Goal: Task Accomplishment & Management: Complete application form

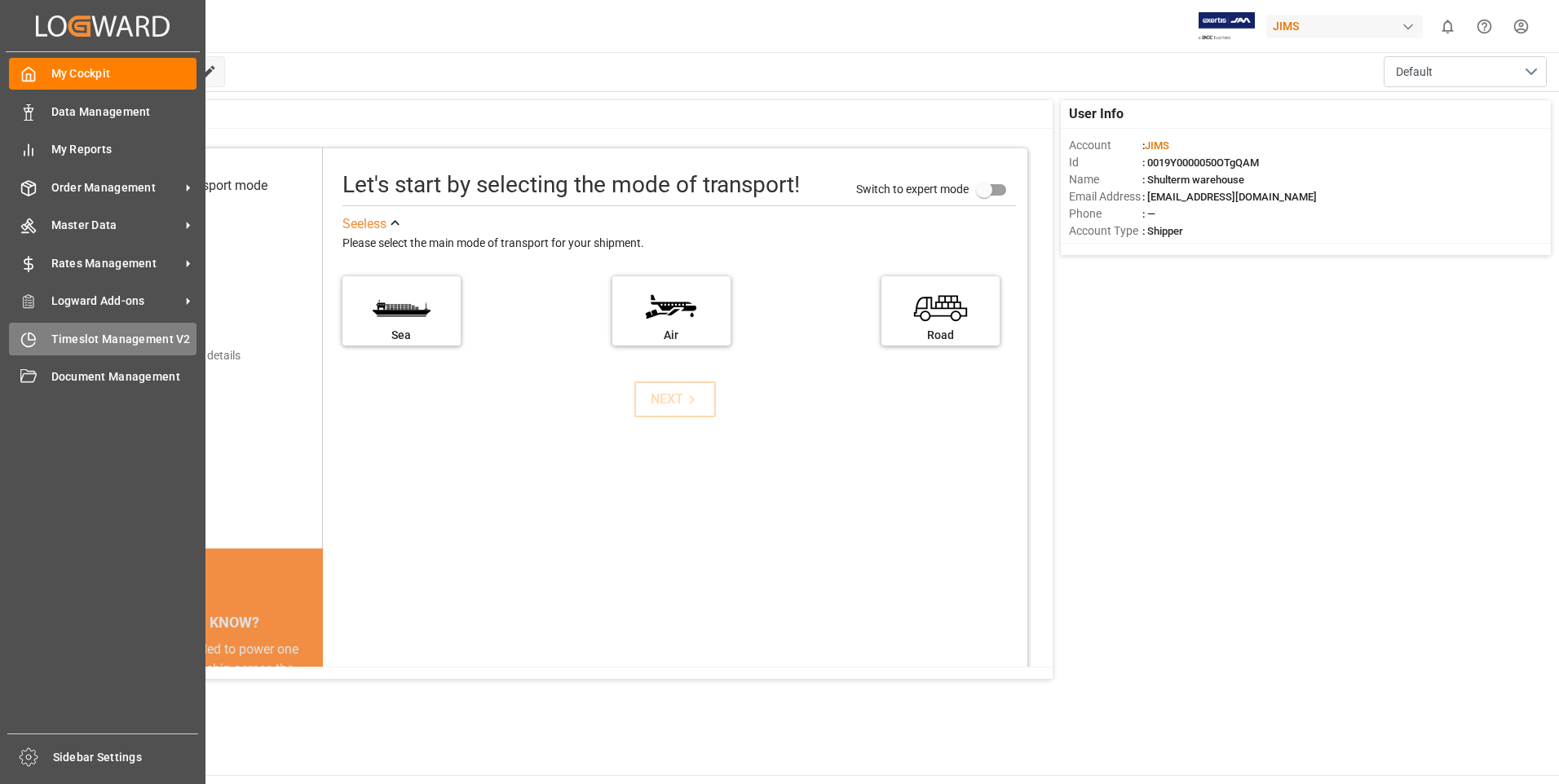
click at [31, 341] on icon at bounding box center [29, 340] width 17 height 17
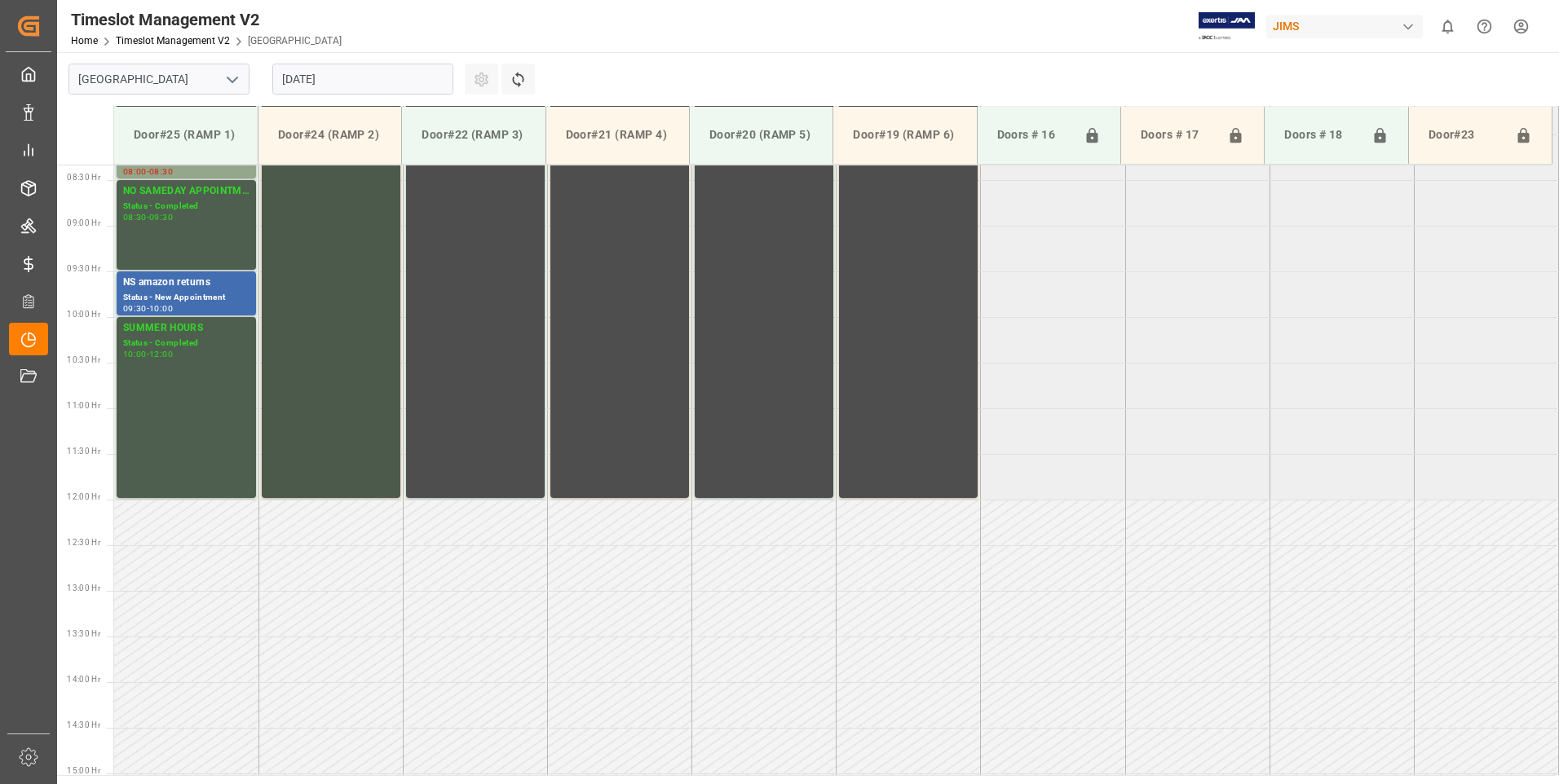
scroll to position [812, 0]
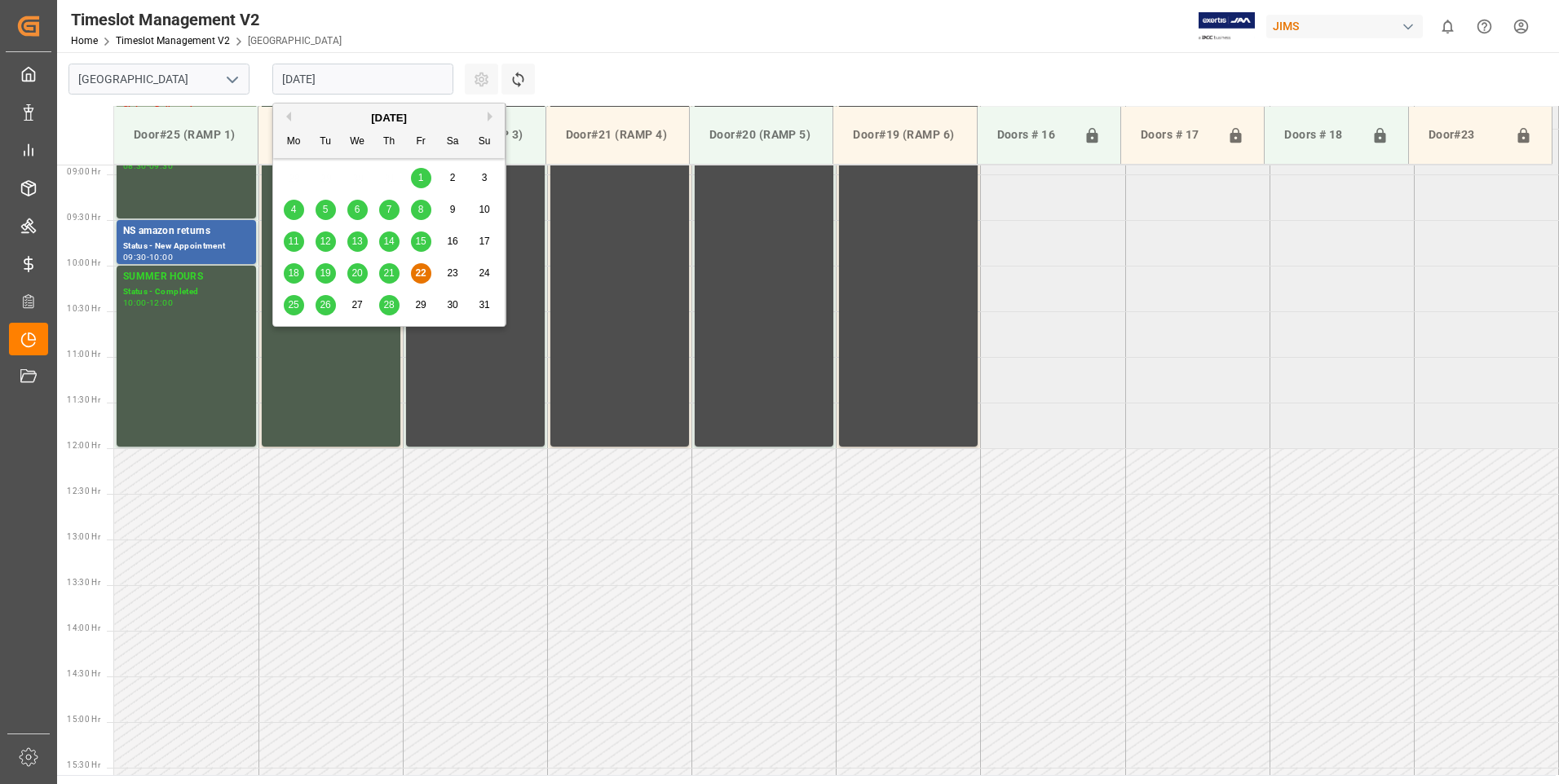
click at [390, 81] on input "[DATE]" at bounding box center [363, 79] width 181 height 31
click at [288, 302] on span "25" at bounding box center [293, 305] width 11 height 12
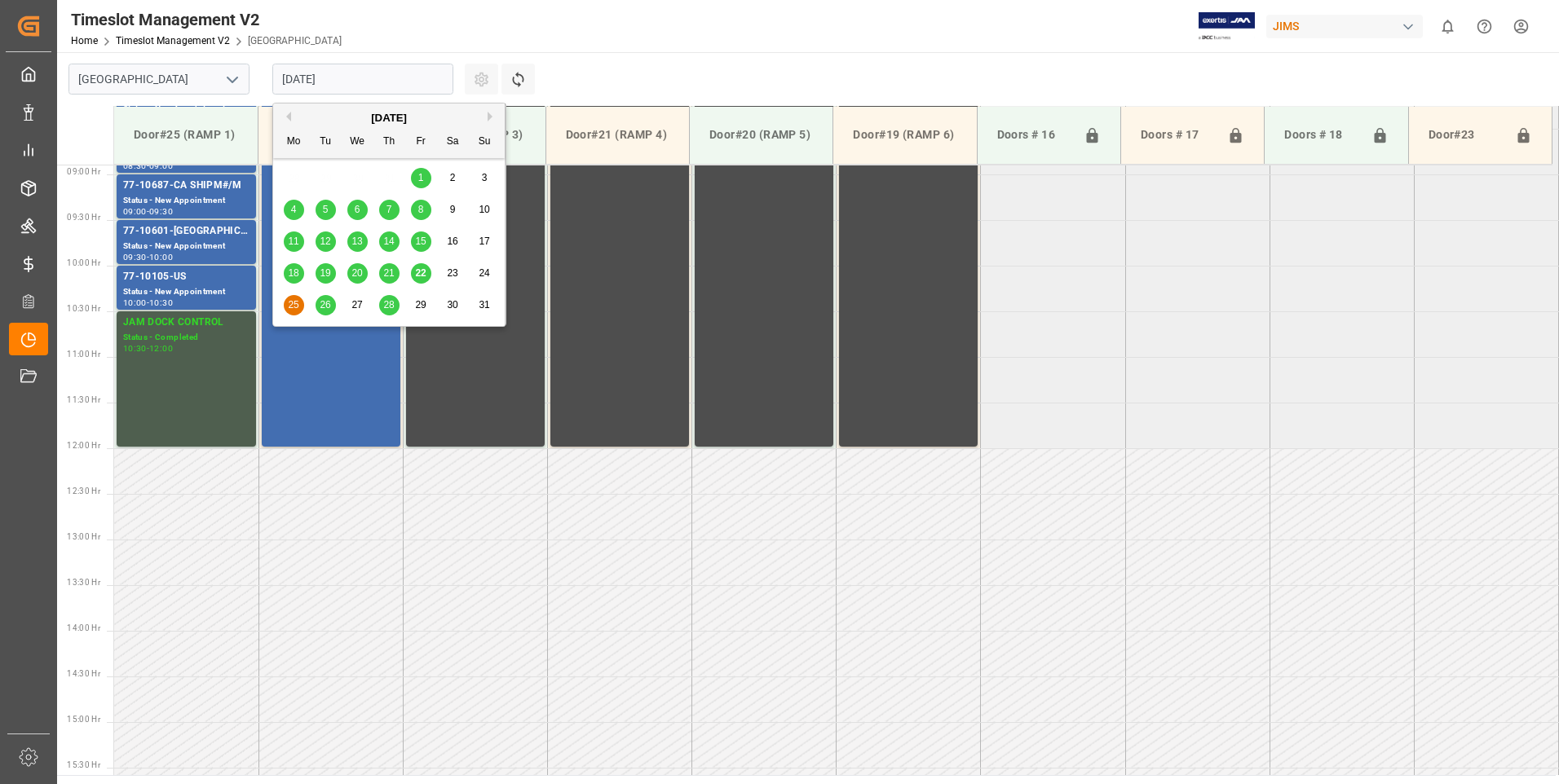
click at [389, 75] on input "[DATE]" at bounding box center [363, 79] width 181 height 31
click at [322, 301] on span "26" at bounding box center [325, 305] width 11 height 12
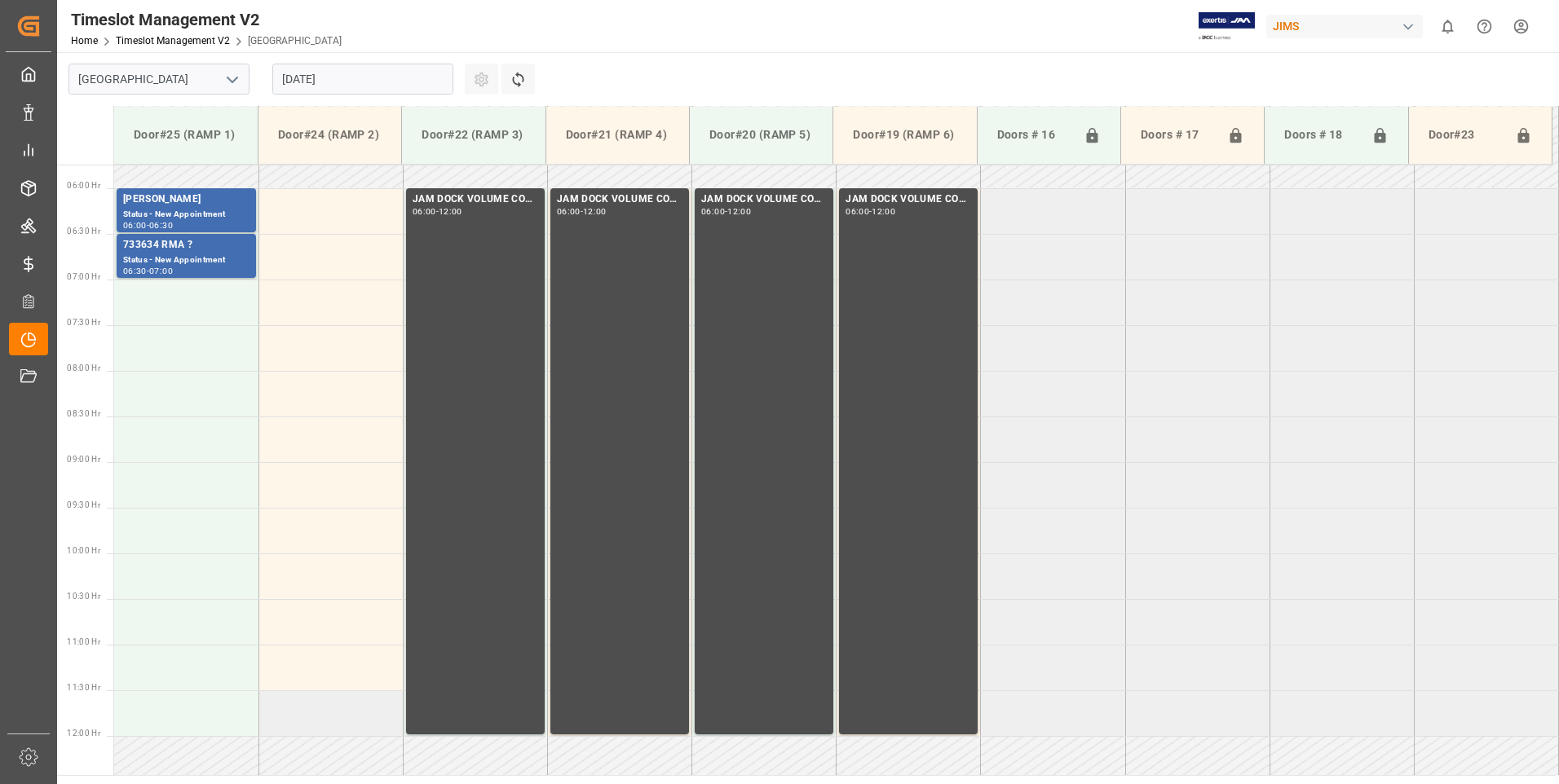
scroll to position [568, 0]
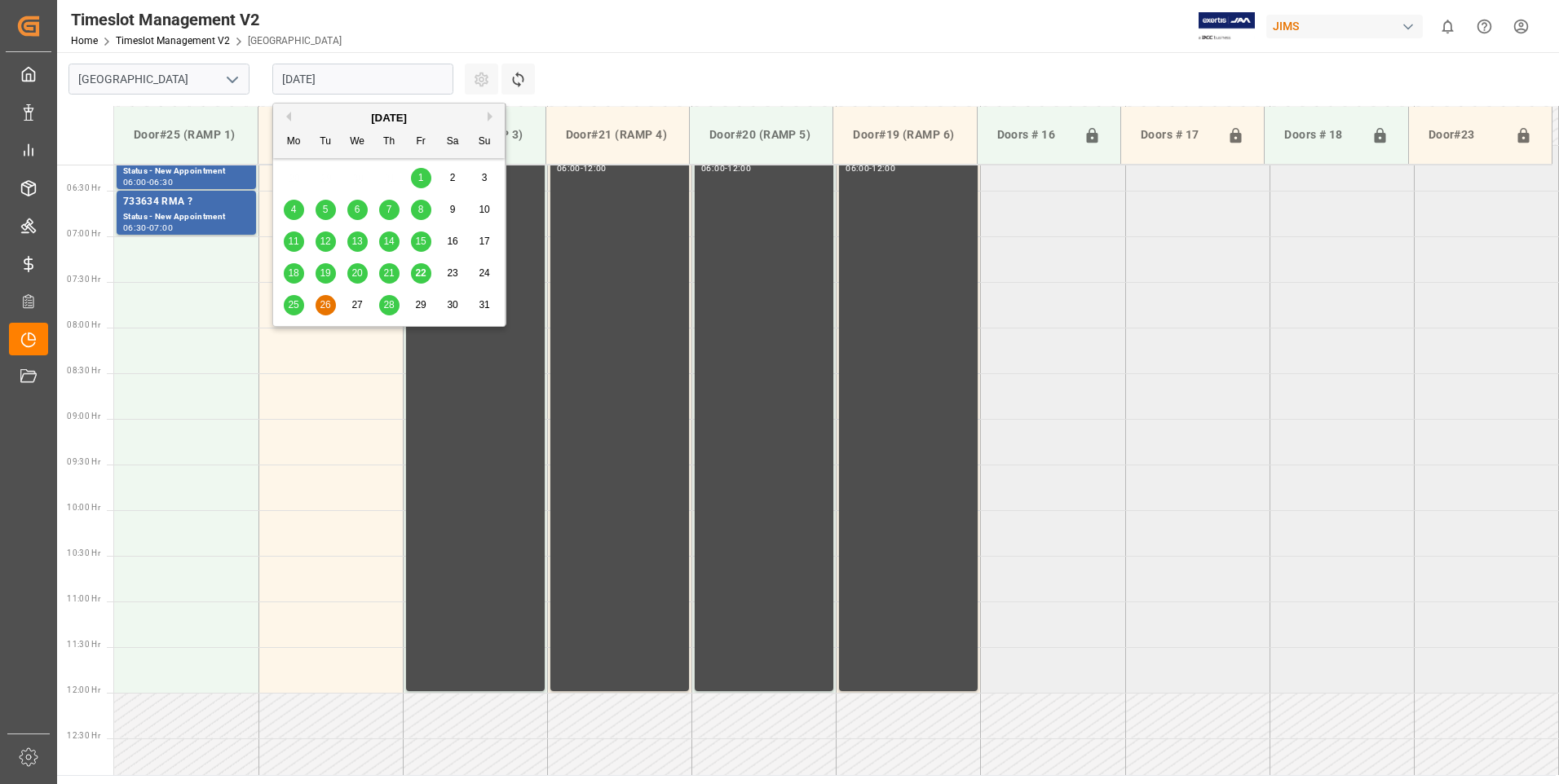
click at [388, 82] on input "[DATE]" at bounding box center [363, 79] width 181 height 31
click at [293, 309] on span "25" at bounding box center [293, 305] width 11 height 12
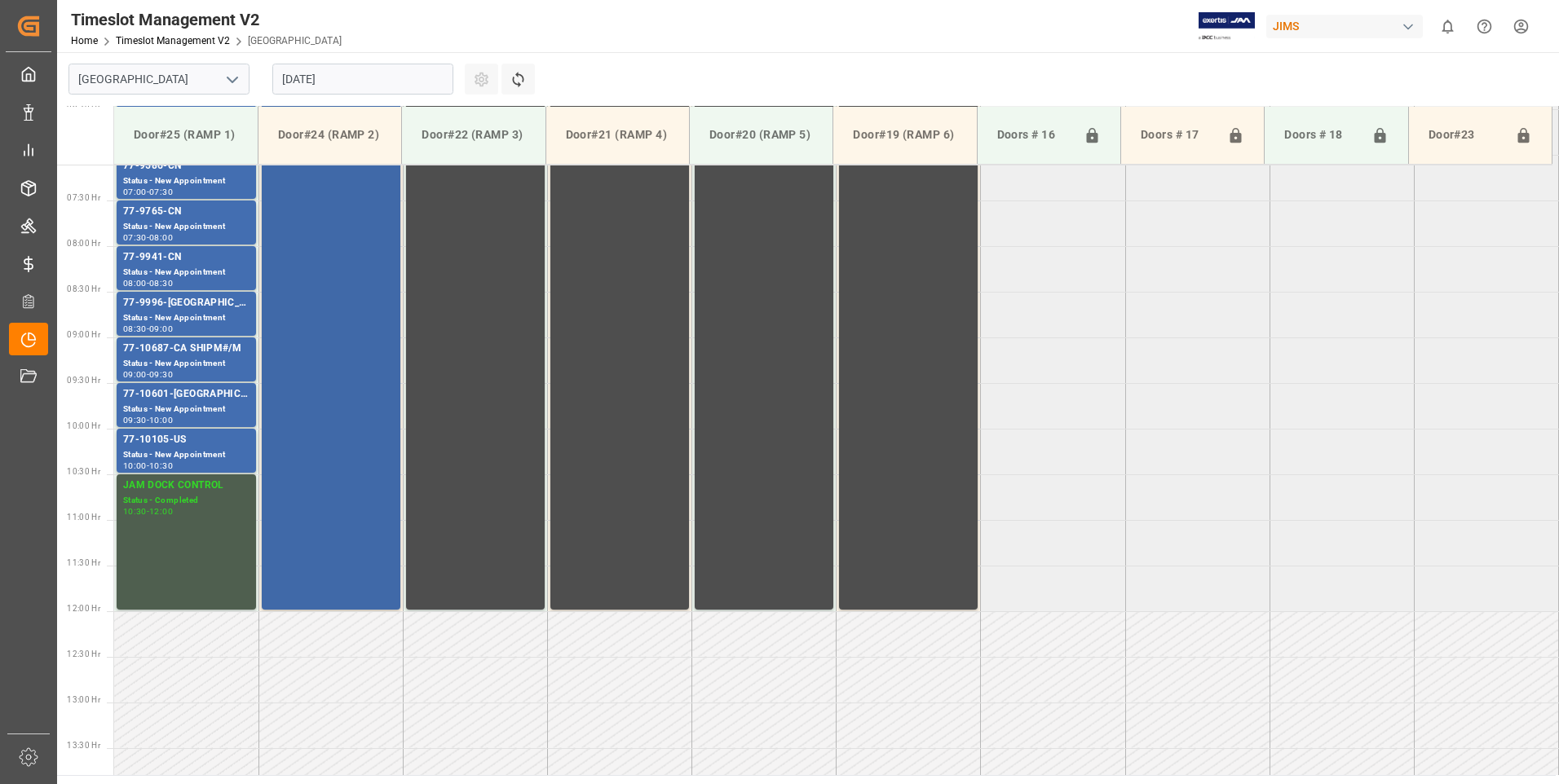
scroll to position [404, 0]
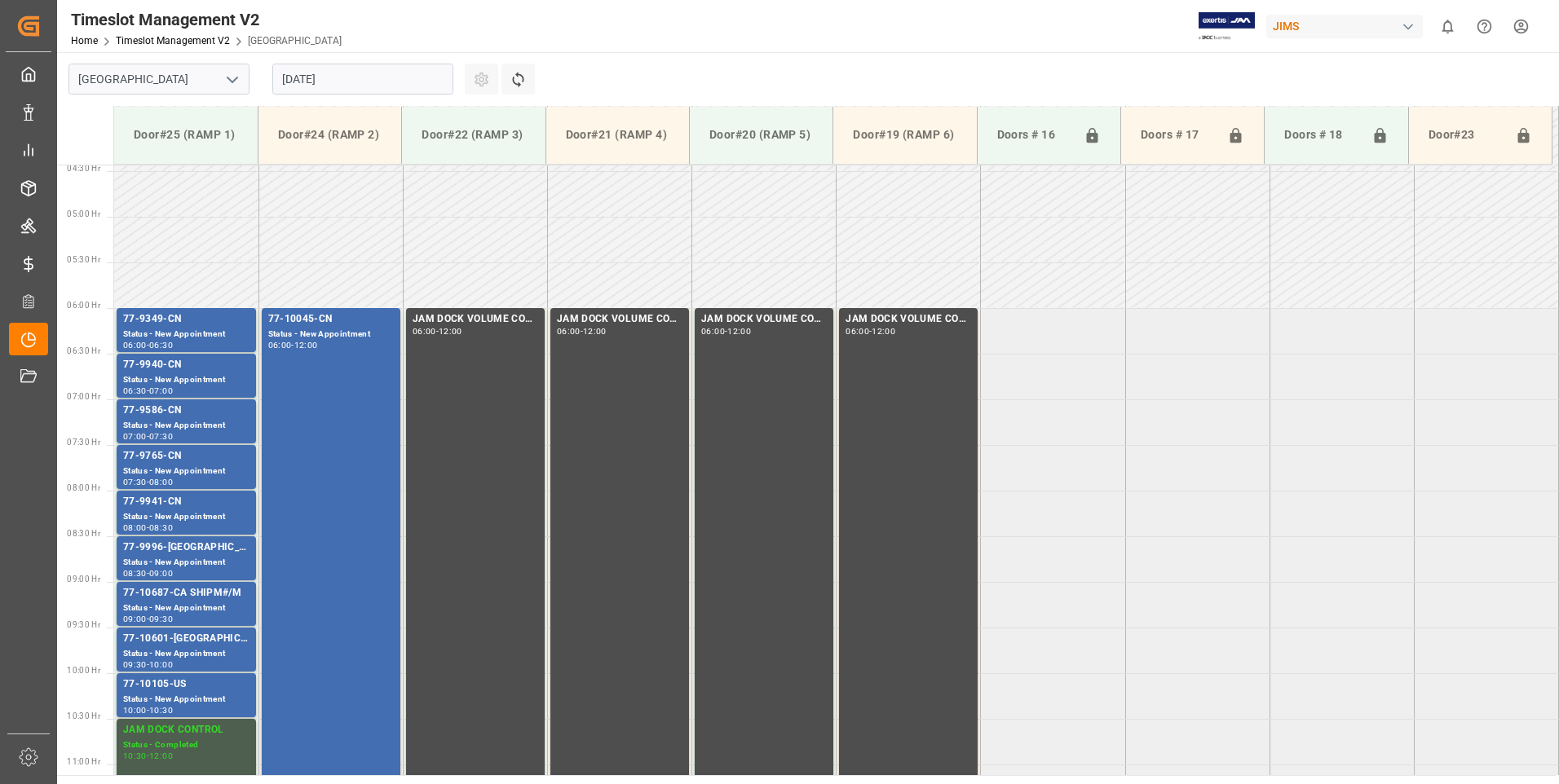
click at [390, 85] on input "[DATE]" at bounding box center [363, 79] width 181 height 31
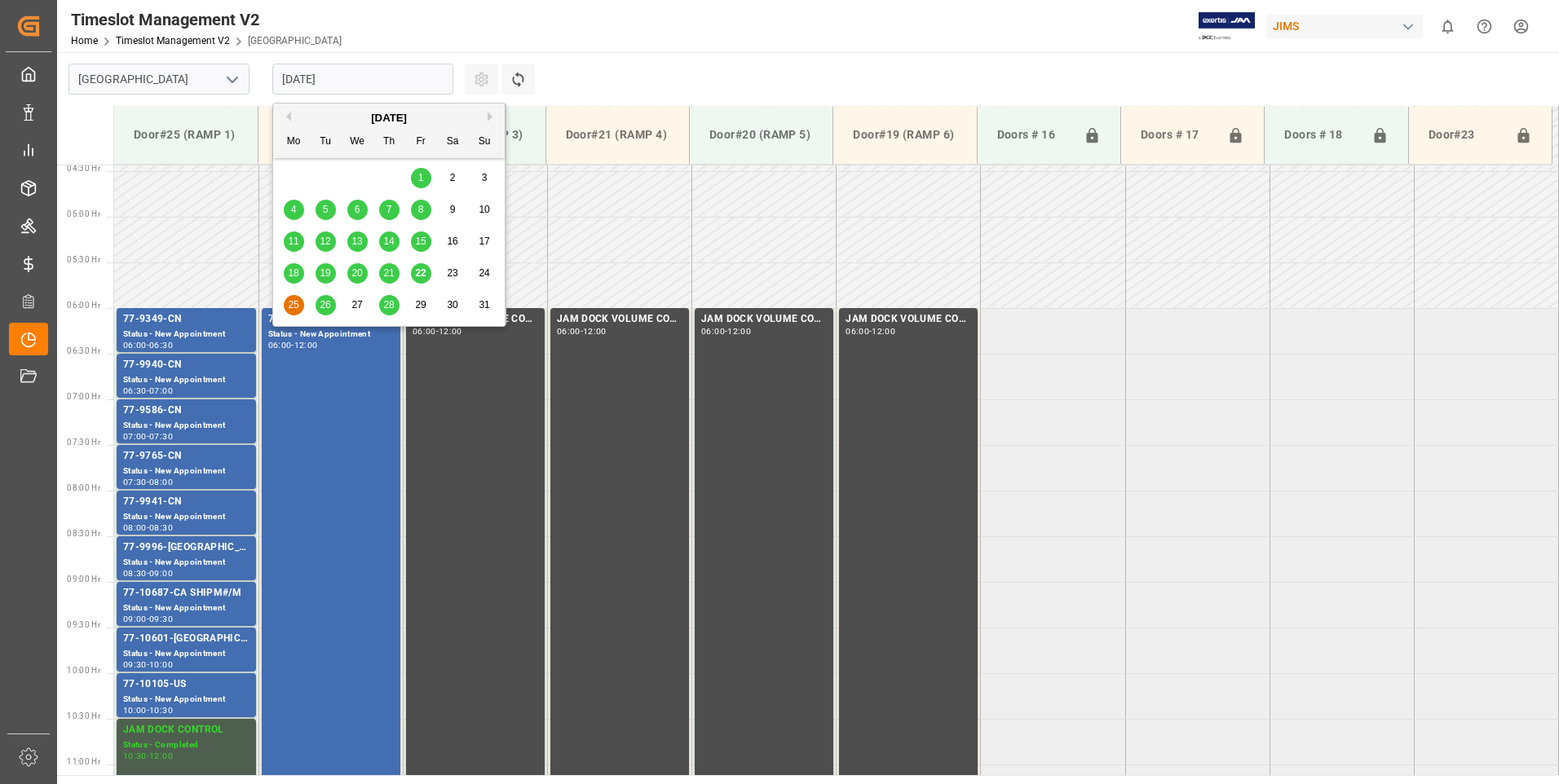
click at [327, 306] on span "26" at bounding box center [325, 305] width 11 height 12
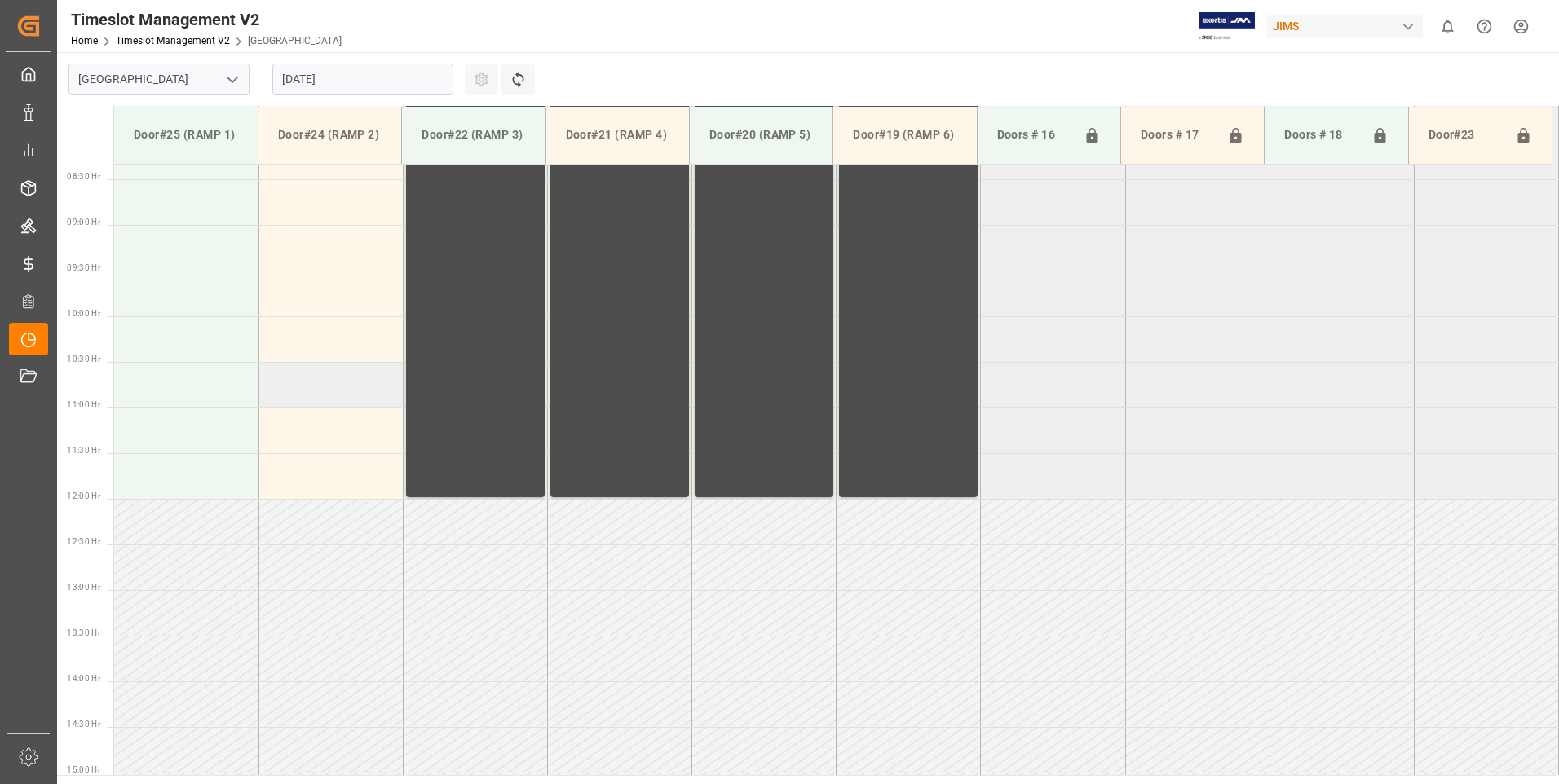
scroll to position [812, 0]
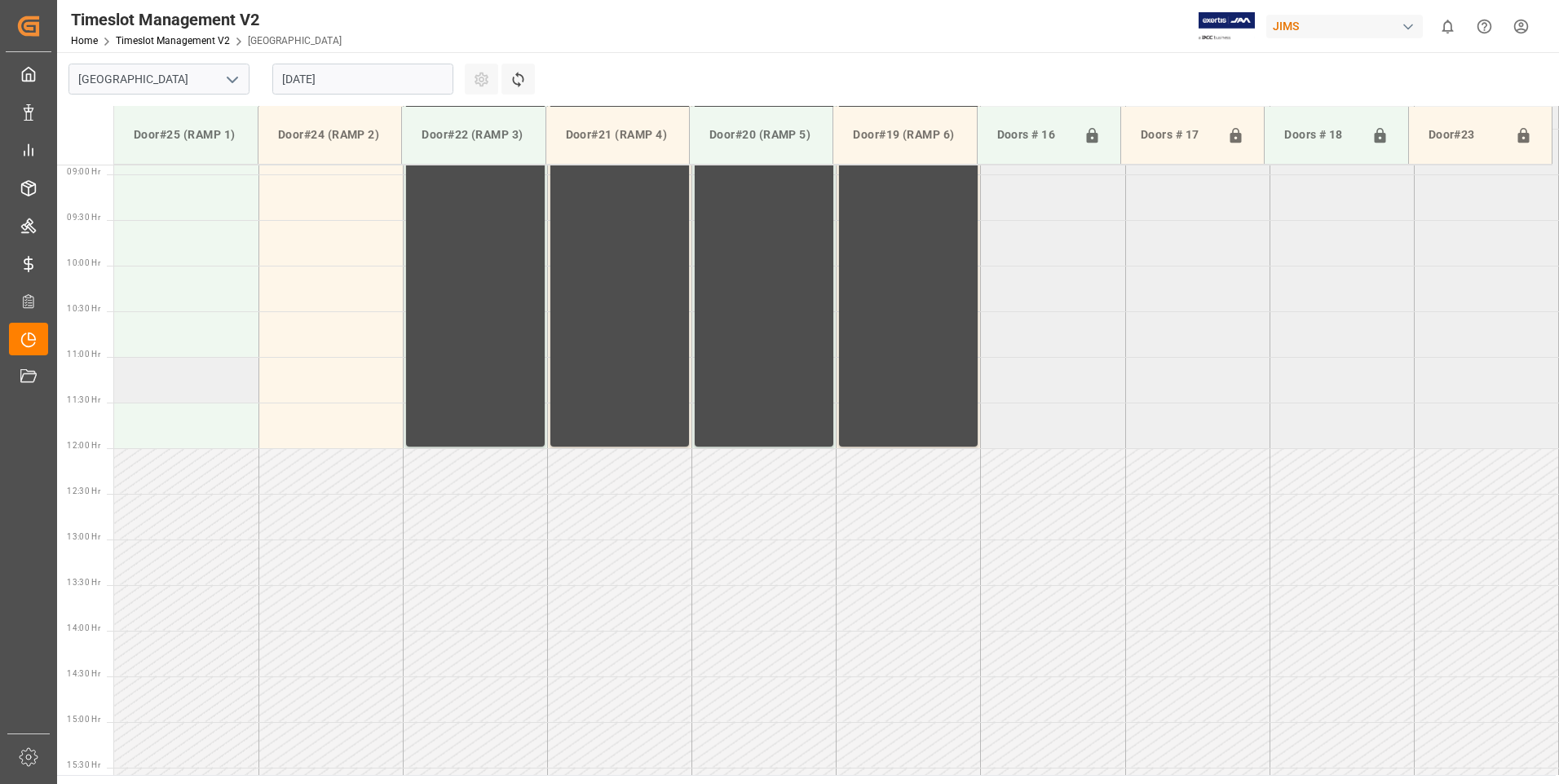
click at [190, 381] on td at bounding box center [186, 380] width 144 height 46
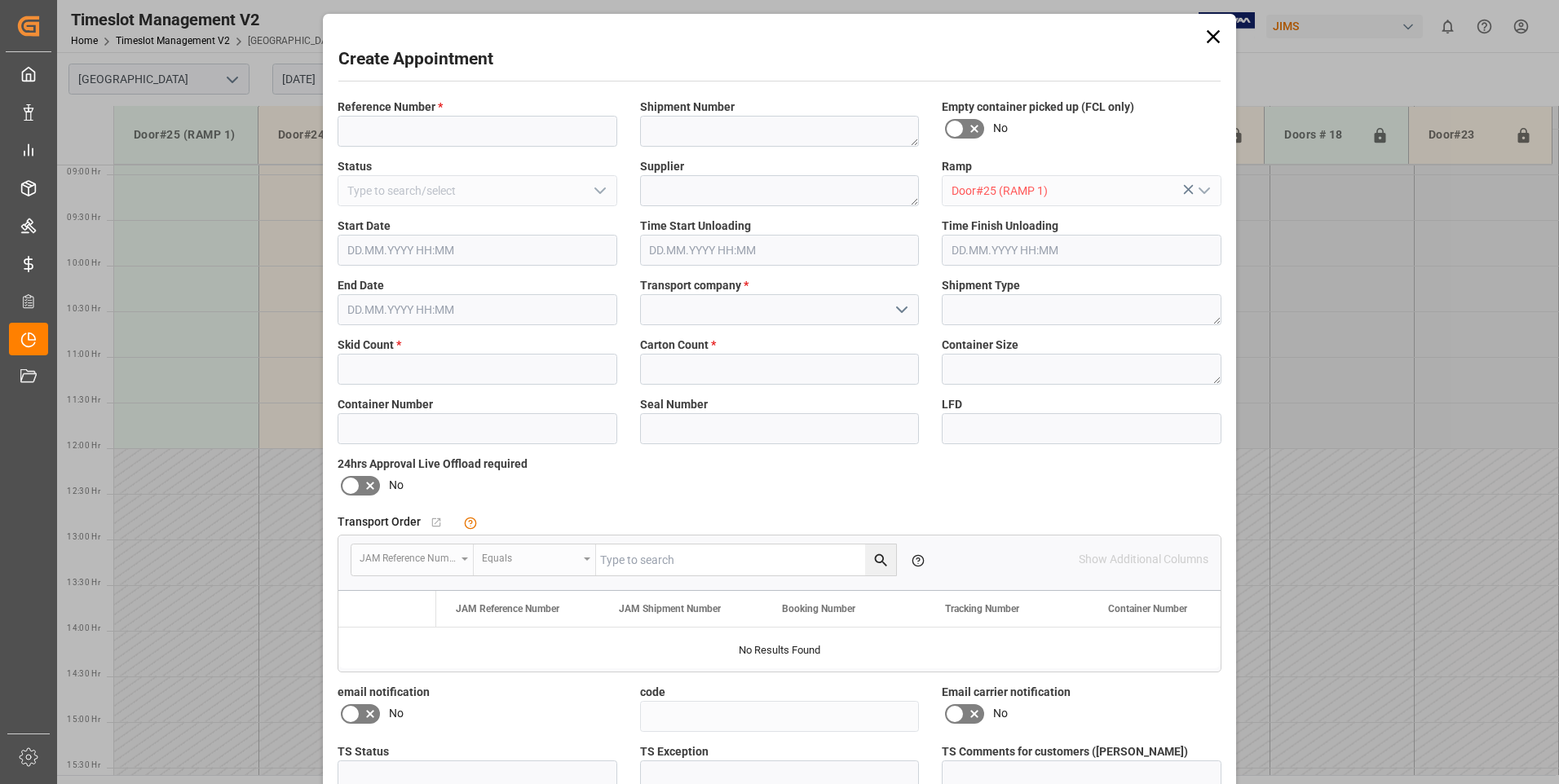
type input "[DATE] 11:00"
type input "[DATE] 11:30"
click at [438, 121] on input at bounding box center [477, 131] width 279 height 31
type input "77-9764-cn"
click at [705, 316] on input at bounding box center [779, 309] width 279 height 31
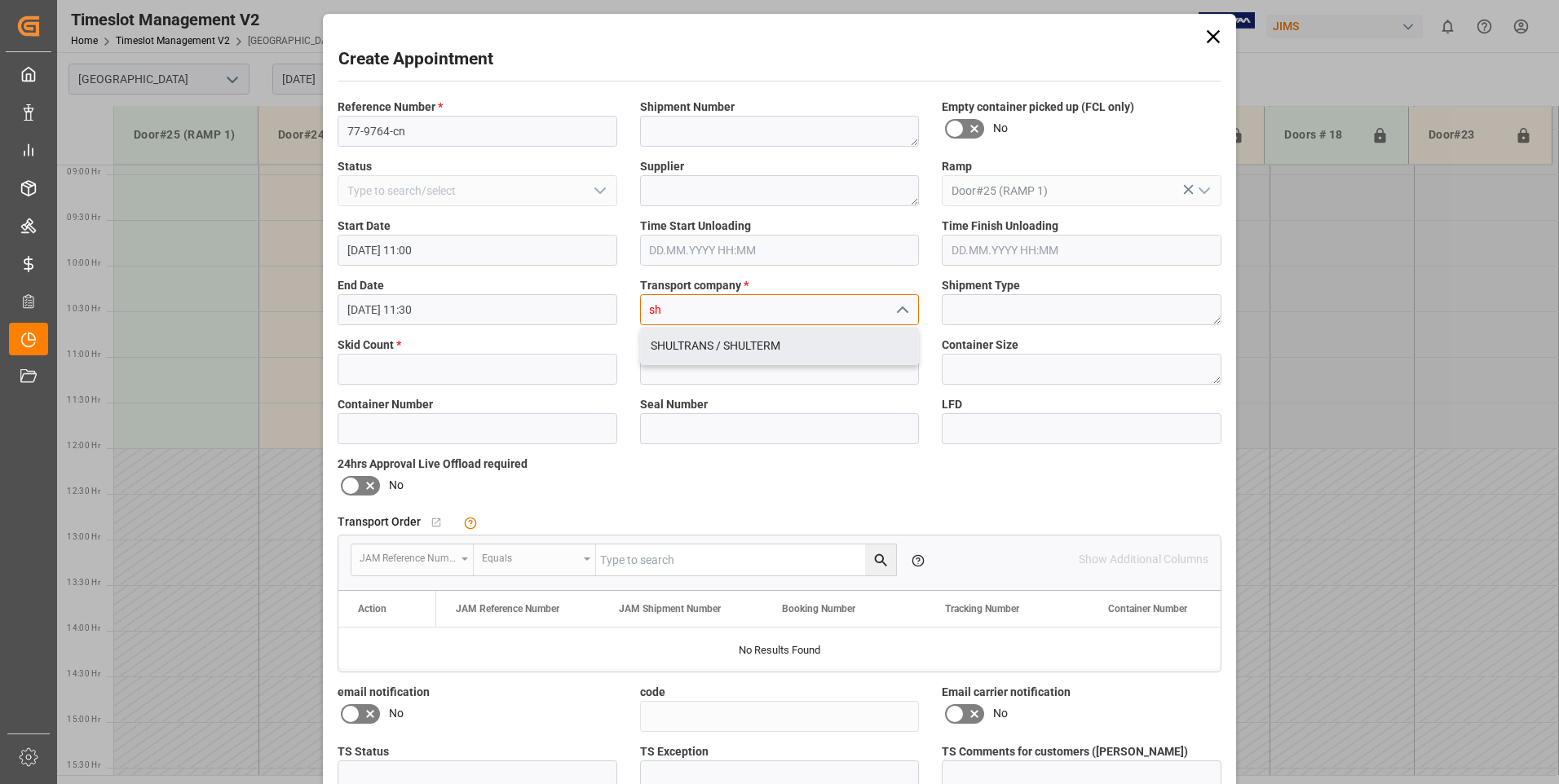
drag, startPoint x: 692, startPoint y: 341, endPoint x: 534, endPoint y: 314, distance: 160.3
click at [690, 341] on div "SHULTRANS / SHULTERM" at bounding box center [779, 346] width 278 height 36
type input "SHULTRANS / SHULTERM"
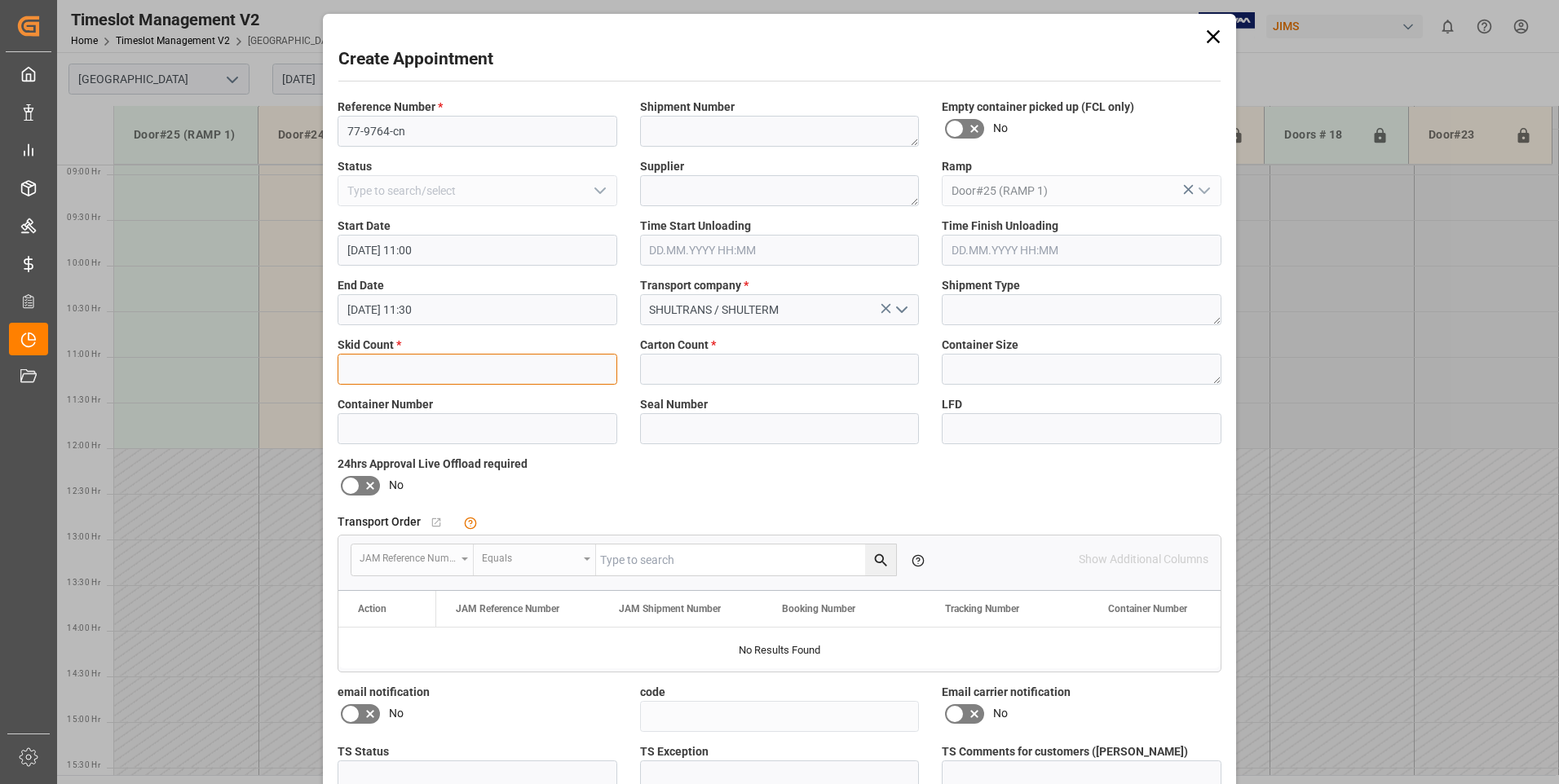
click at [365, 362] on input "text" at bounding box center [477, 369] width 279 height 31
type input "1"
click at [711, 360] on input "text" at bounding box center [779, 369] width 279 height 31
type input "34"
drag, startPoint x: 975, startPoint y: 712, endPoint x: 804, endPoint y: 698, distance: 171.6
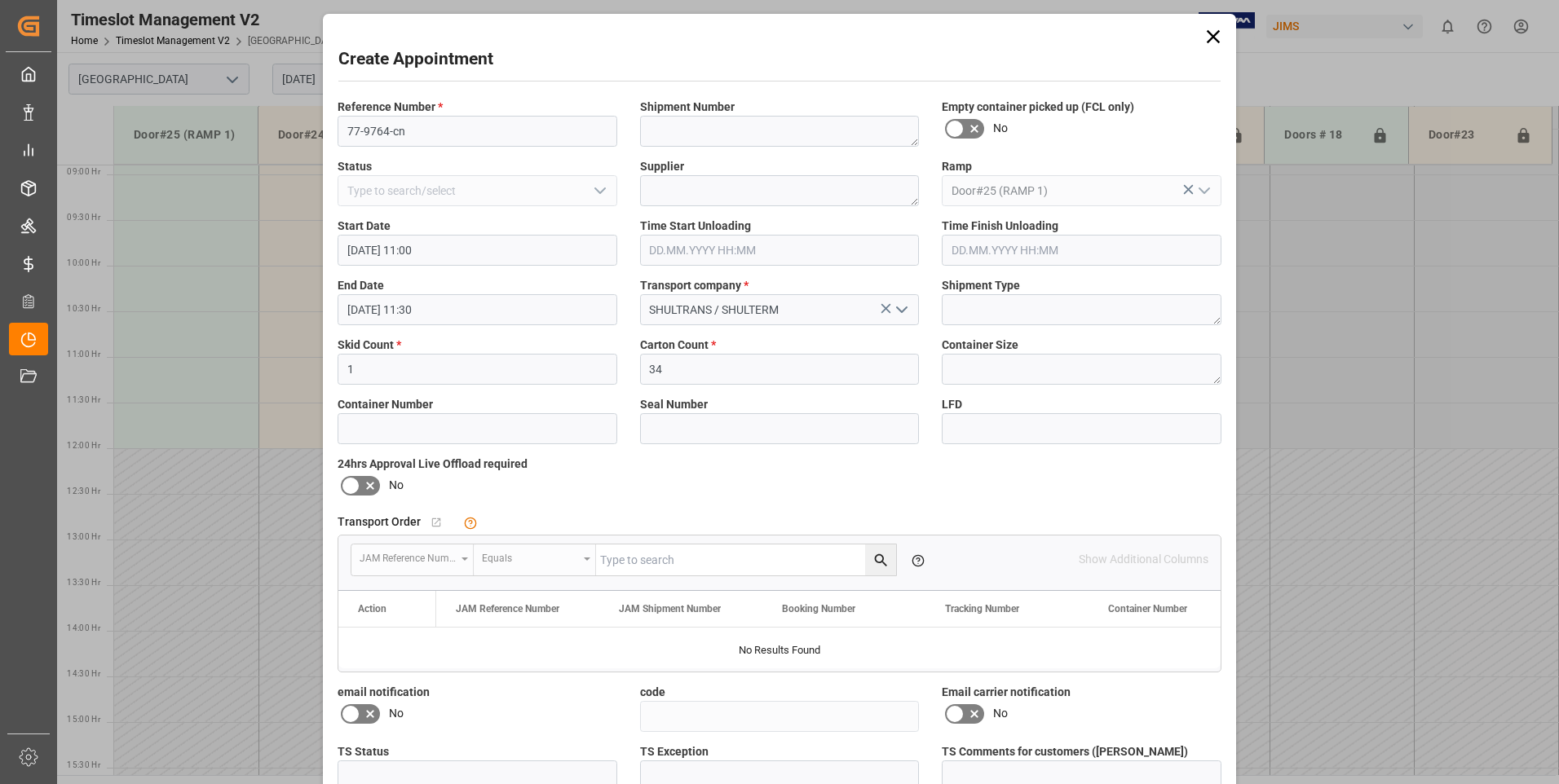
click at [972, 710] on icon at bounding box center [975, 714] width 20 height 20
click at [0, 0] on input "checkbox" at bounding box center [0, 0] width 0 height 0
click at [366, 713] on icon at bounding box center [370, 714] width 8 height 8
click at [0, 0] on input "checkbox" at bounding box center [0, 0] width 0 height 0
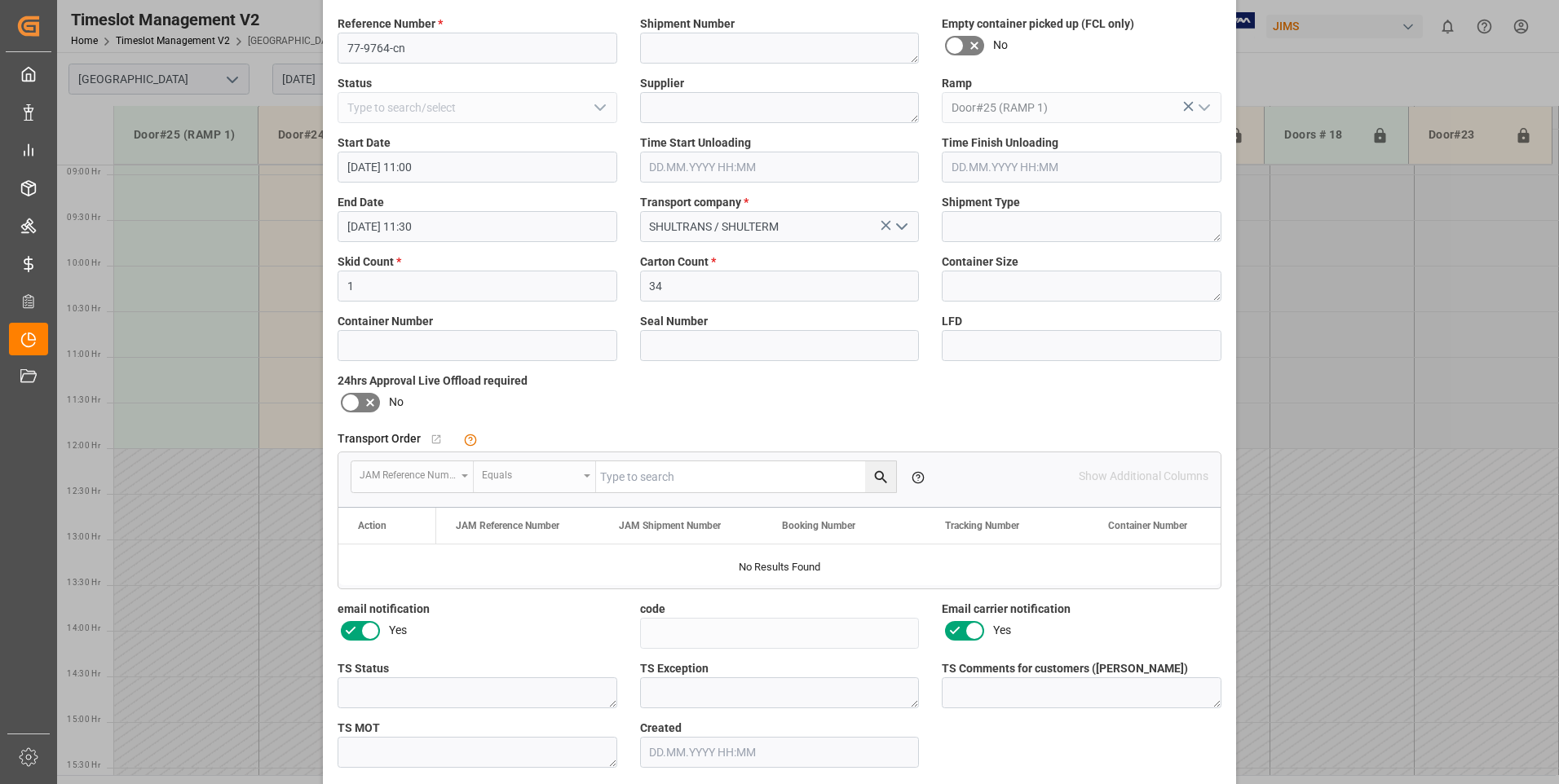
scroll to position [150, 0]
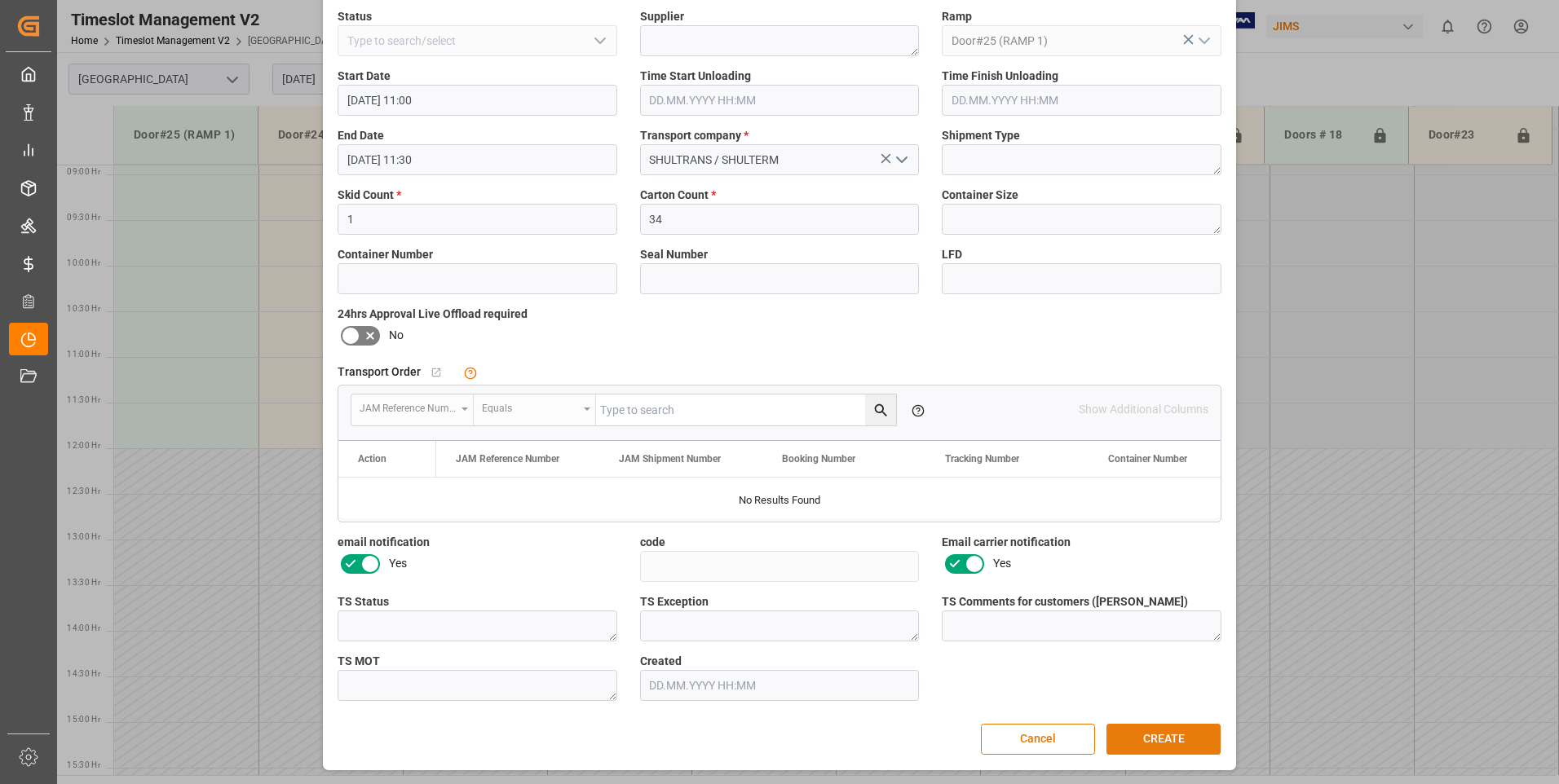
click at [1191, 743] on button "CREATE" at bounding box center [1164, 738] width 114 height 31
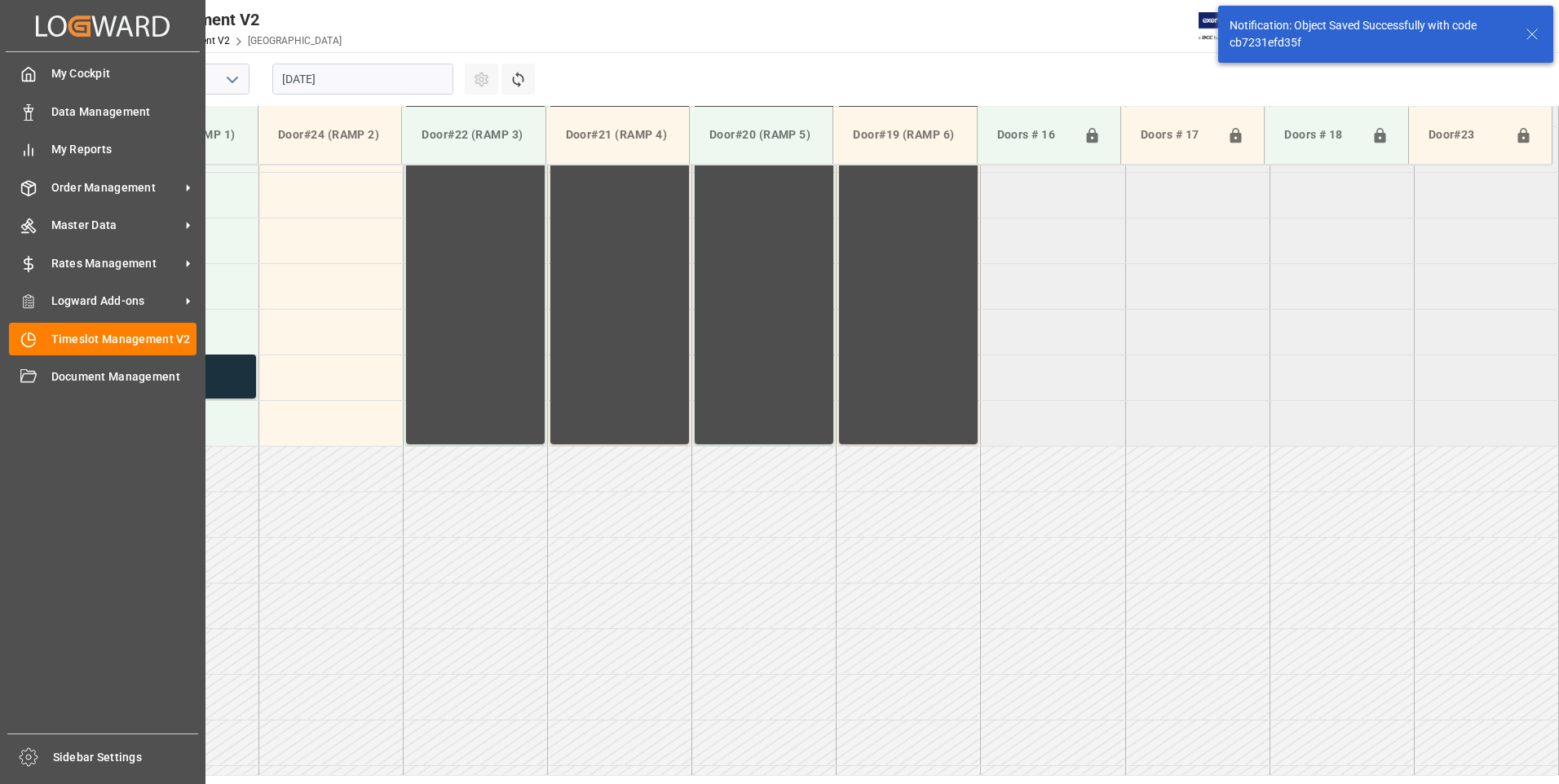
scroll to position [903, 0]
